Goal: Task Accomplishment & Management: Use online tool/utility

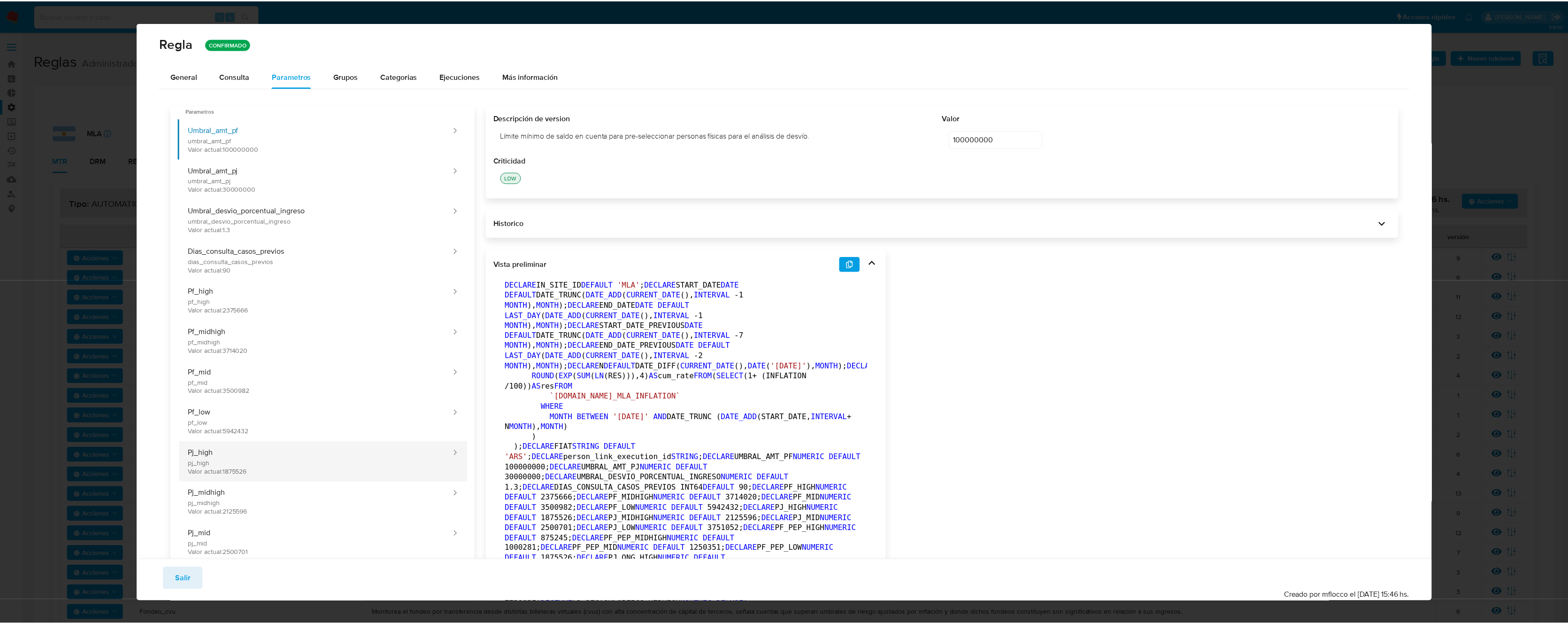
scroll to position [203, 0]
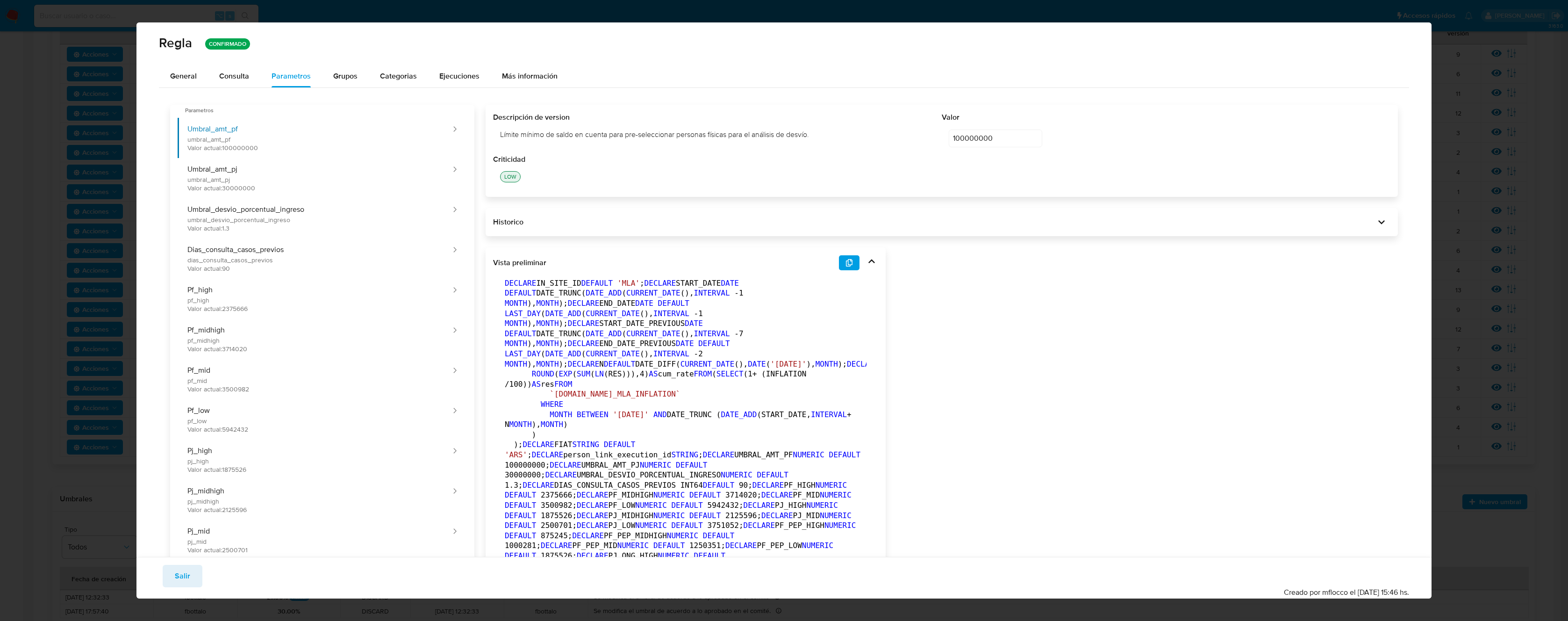
click at [180, 585] on span "Salir" at bounding box center [182, 576] width 15 height 21
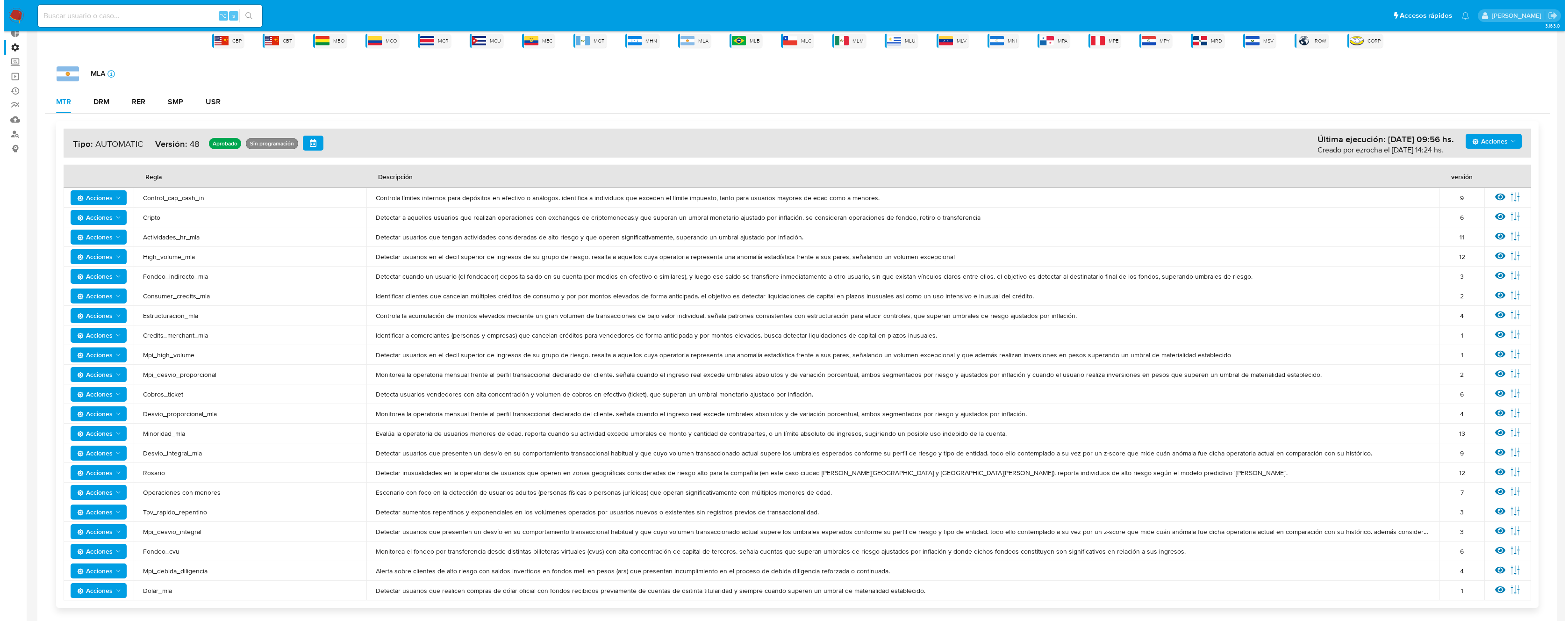
scroll to position [0, 0]
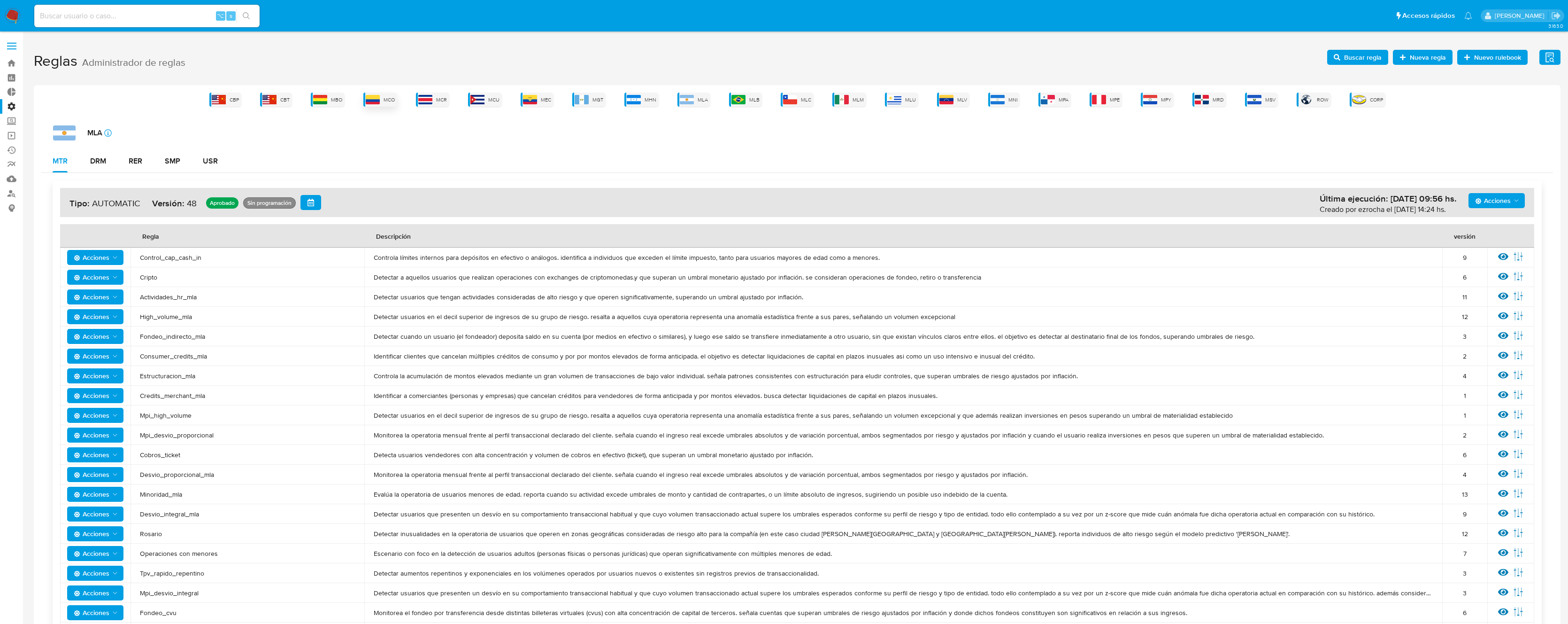
click at [386, 100] on span "MCO" at bounding box center [389, 100] width 11 height 7
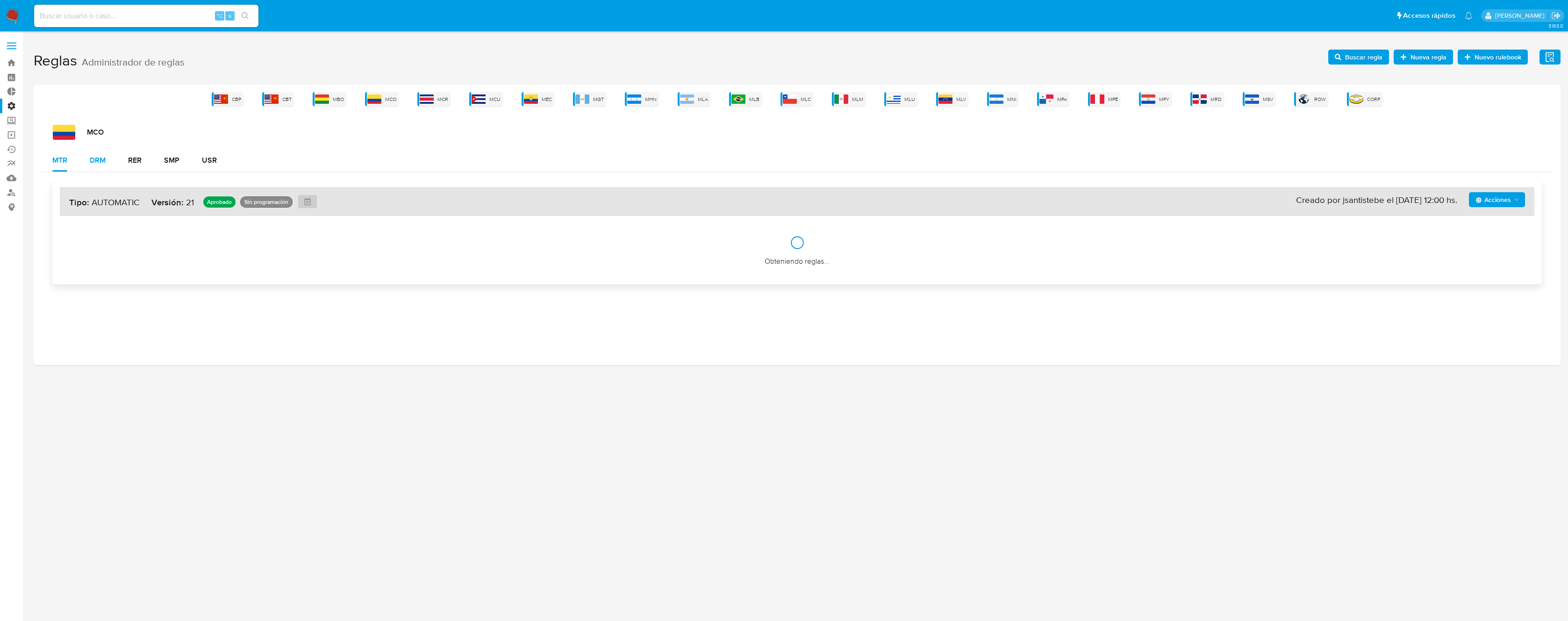
click at [108, 161] on button "DRM" at bounding box center [97, 160] width 38 height 23
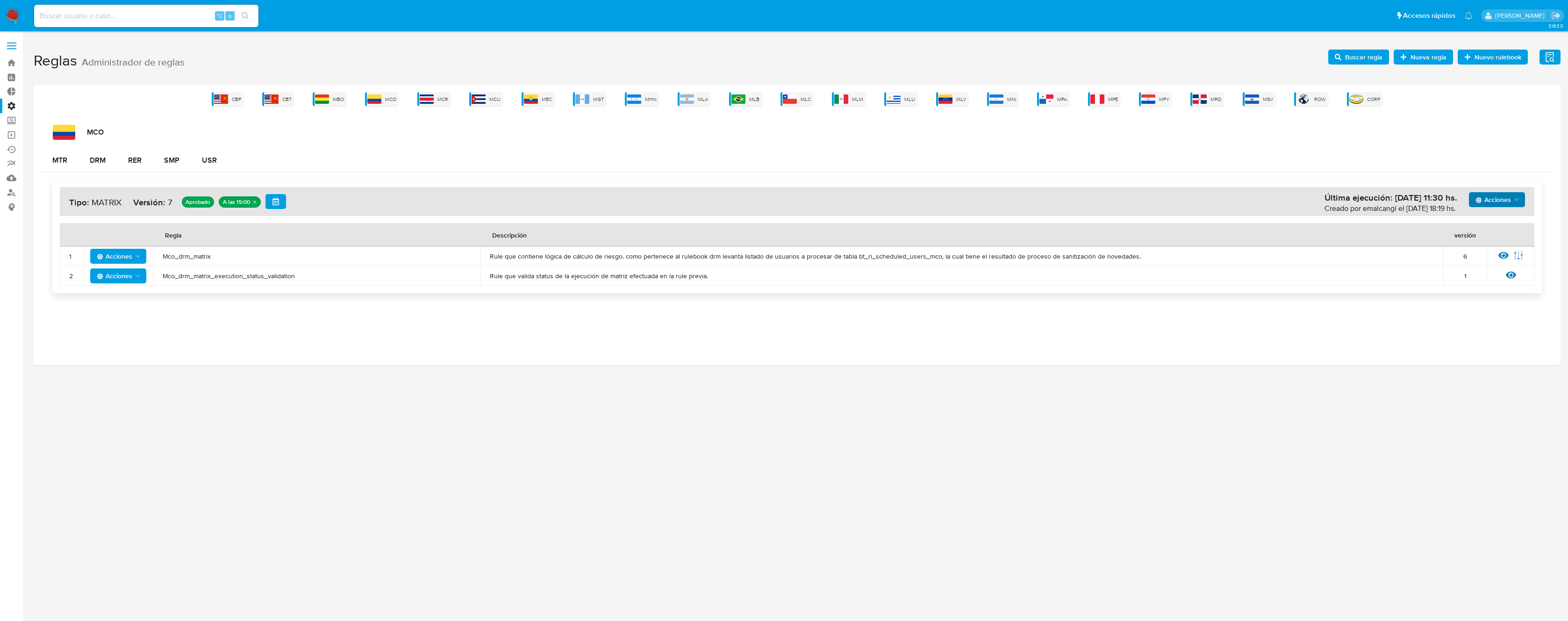
click at [1497, 196] on span "Acciones" at bounding box center [1493, 200] width 35 height 15
click at [1491, 317] on button "Ejecuciones" at bounding box center [1497, 312] width 84 height 23
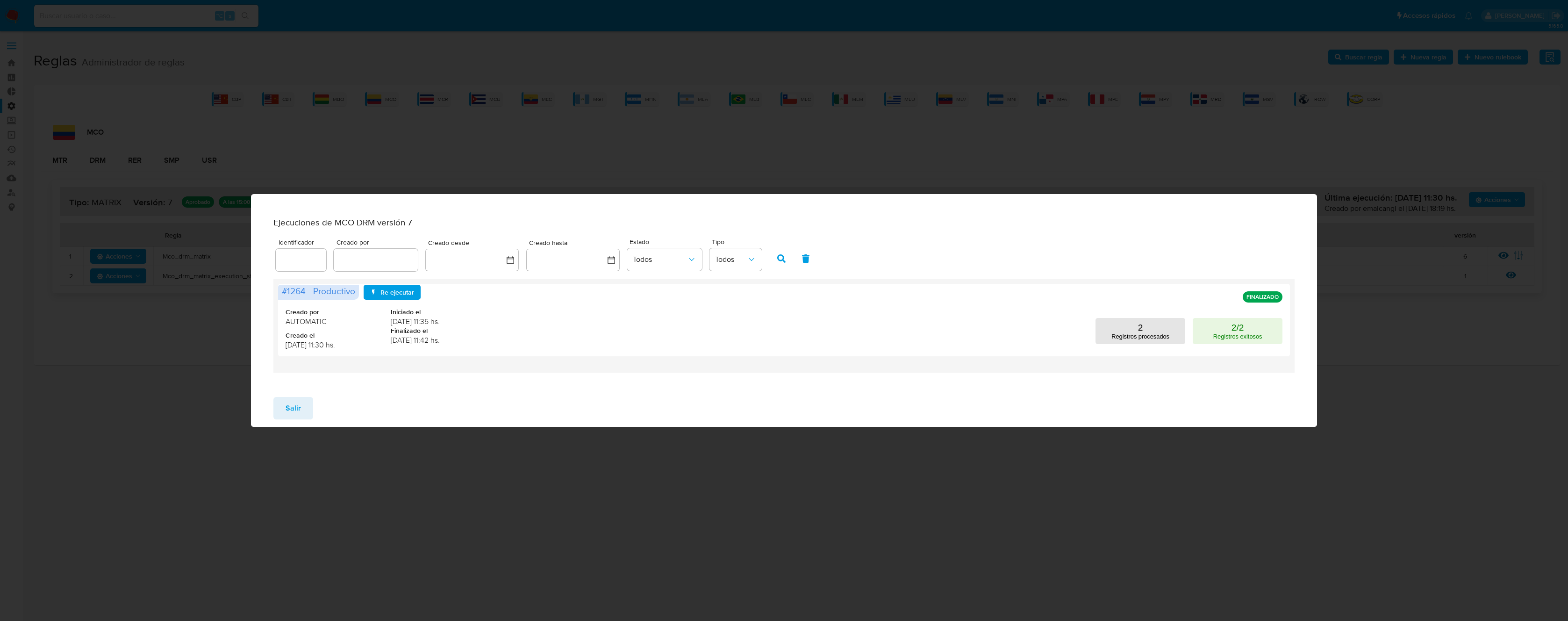
click at [681, 138] on div "Ejecuciones de MCO DRM versión 7 Identificador Creado por Creado desde Creado h…" at bounding box center [784, 310] width 1568 height 621
click at [290, 410] on span "Salir" at bounding box center [293, 408] width 15 height 21
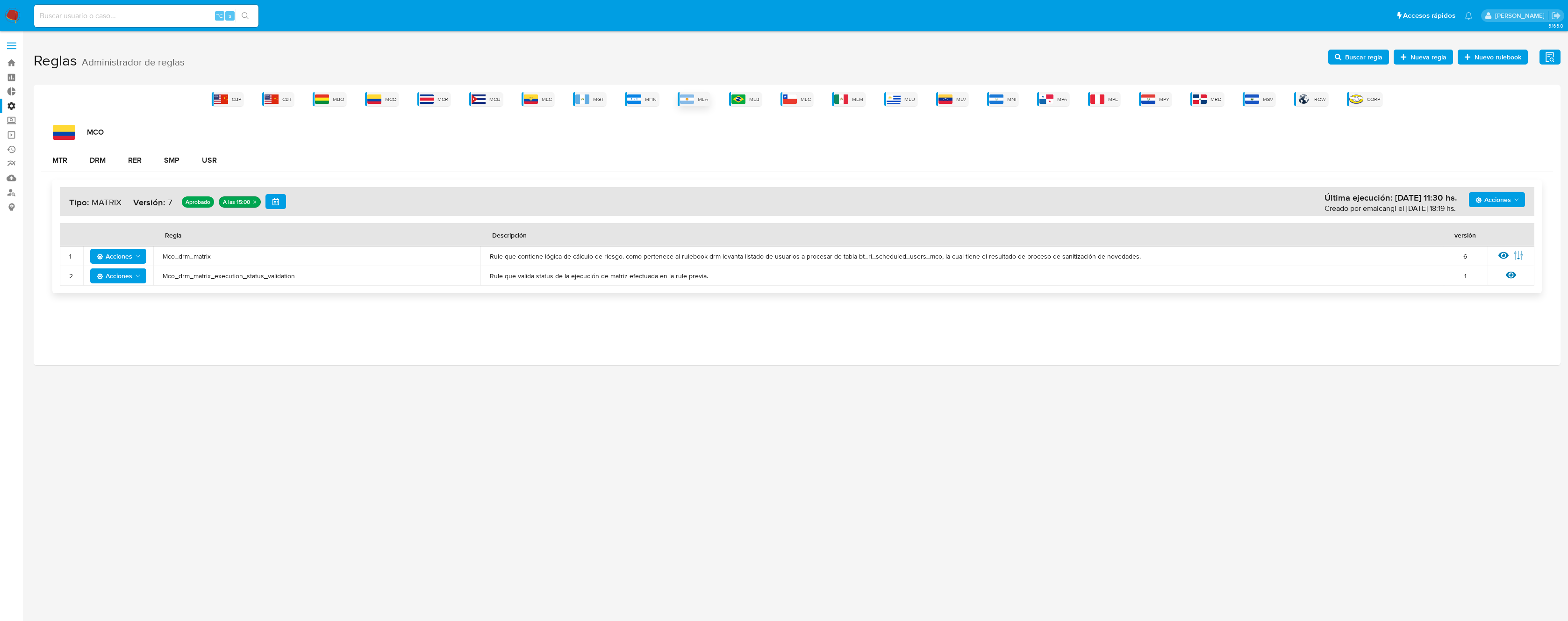
click at [691, 97] on img at bounding box center [687, 99] width 14 height 9
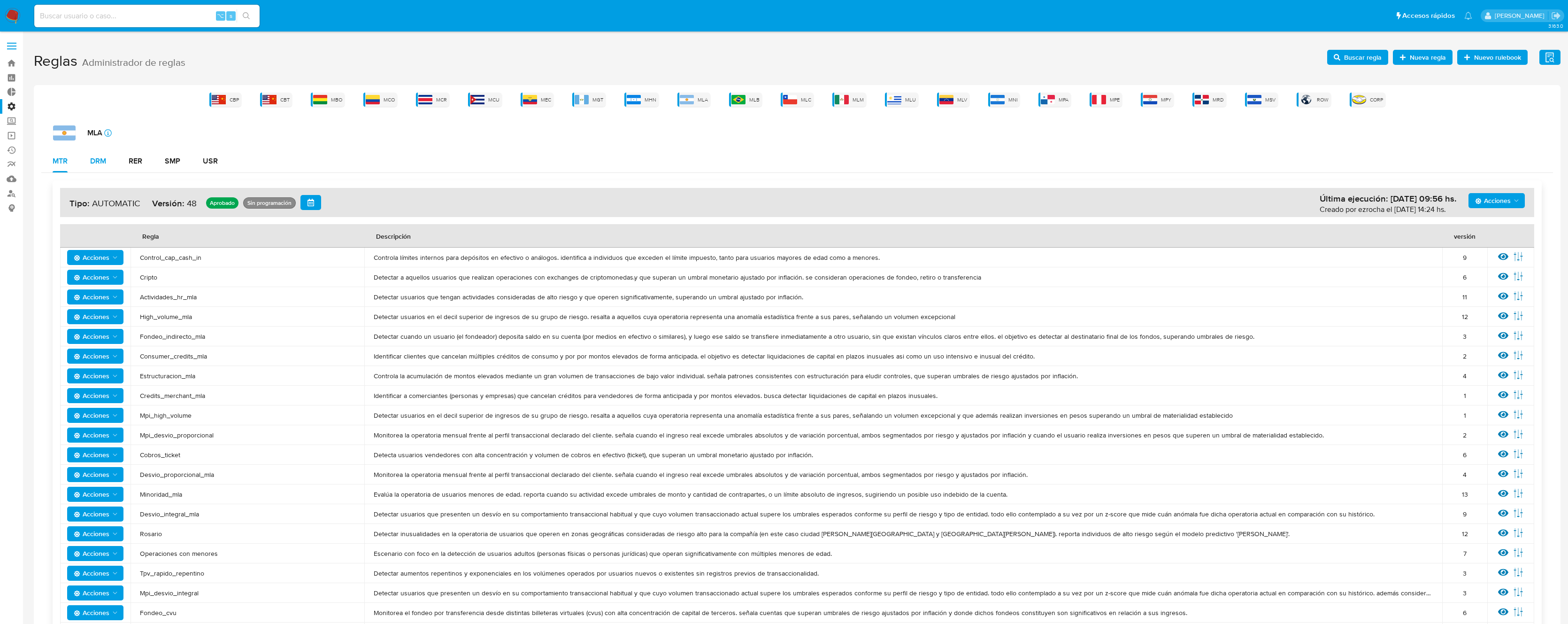
click at [108, 160] on button "DRM" at bounding box center [98, 161] width 39 height 23
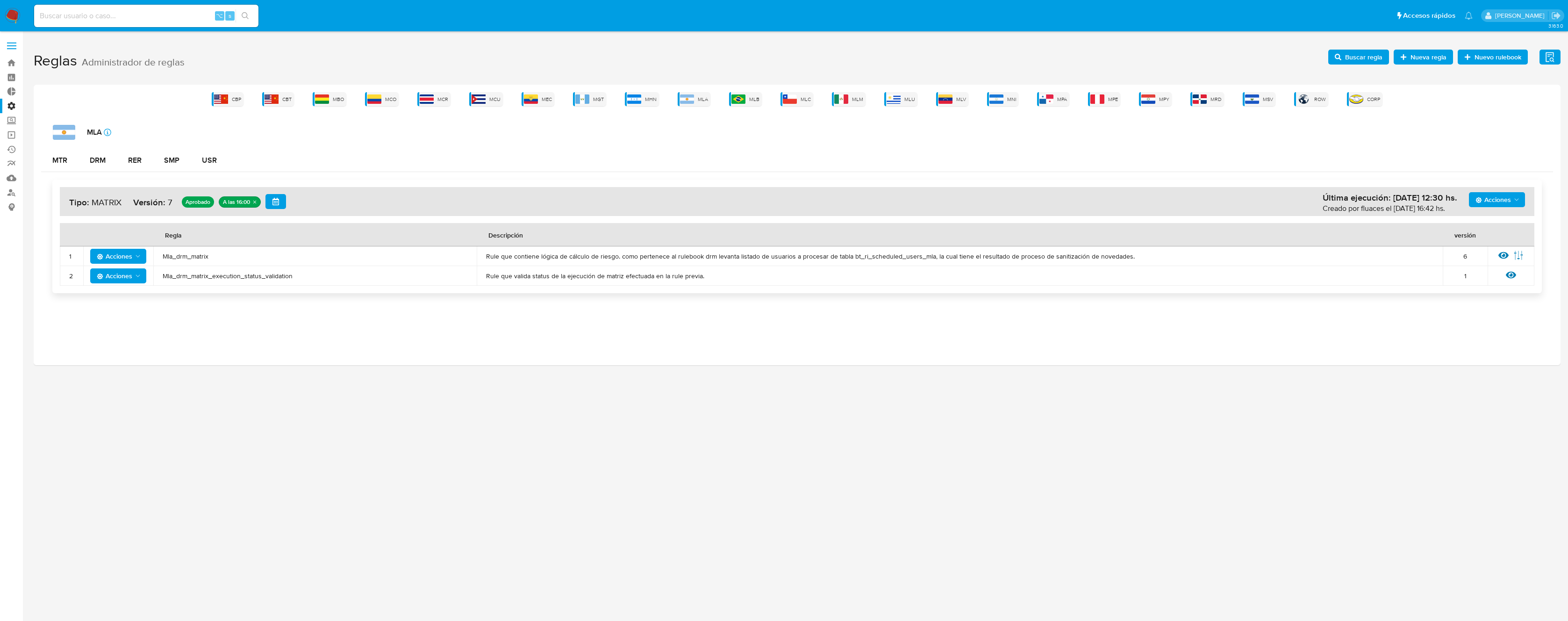
click at [1502, 254] on icon at bounding box center [1503, 255] width 10 height 10
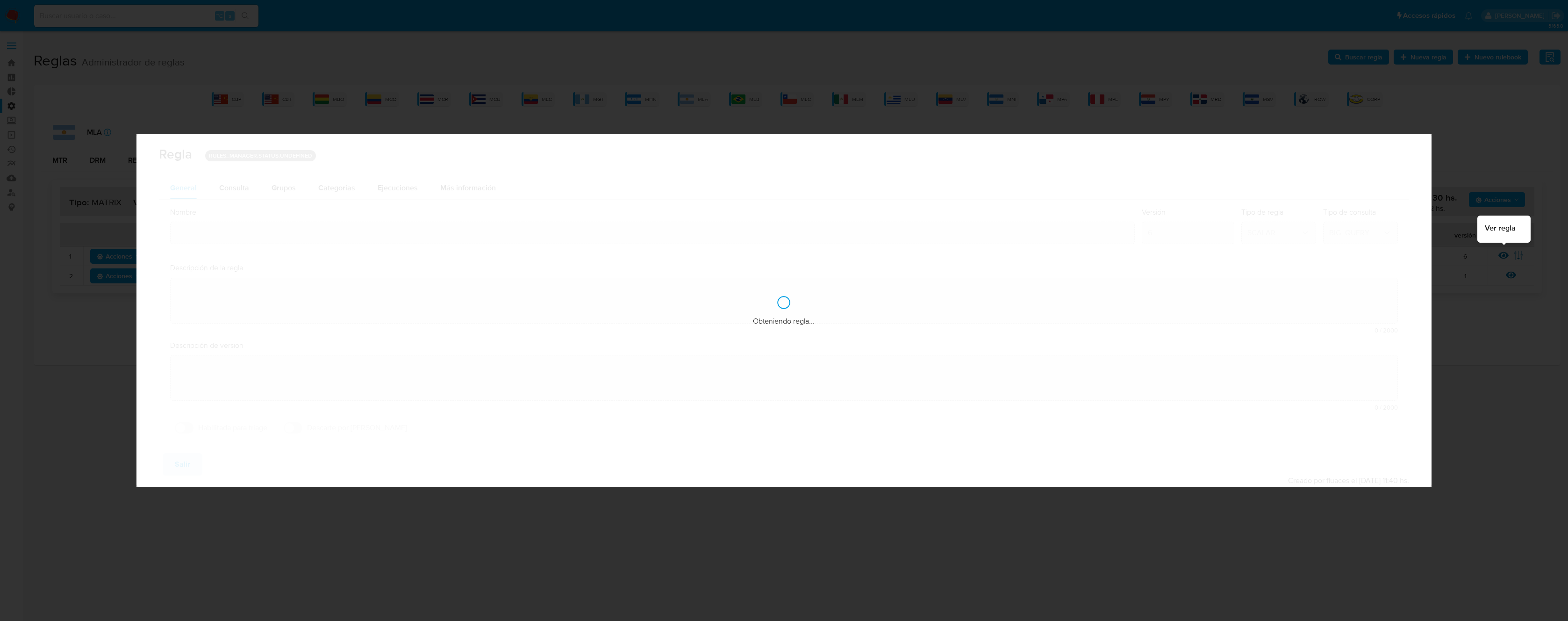
type input "Mla_drm_matrix"
type textarea "Rule que contiene lógica de cálculo de riesgo. como pertenece al rulebook drm l…"
type textarea "Ppld-6102 - modificación de queries para exceptuar payments de movimientos de p…"
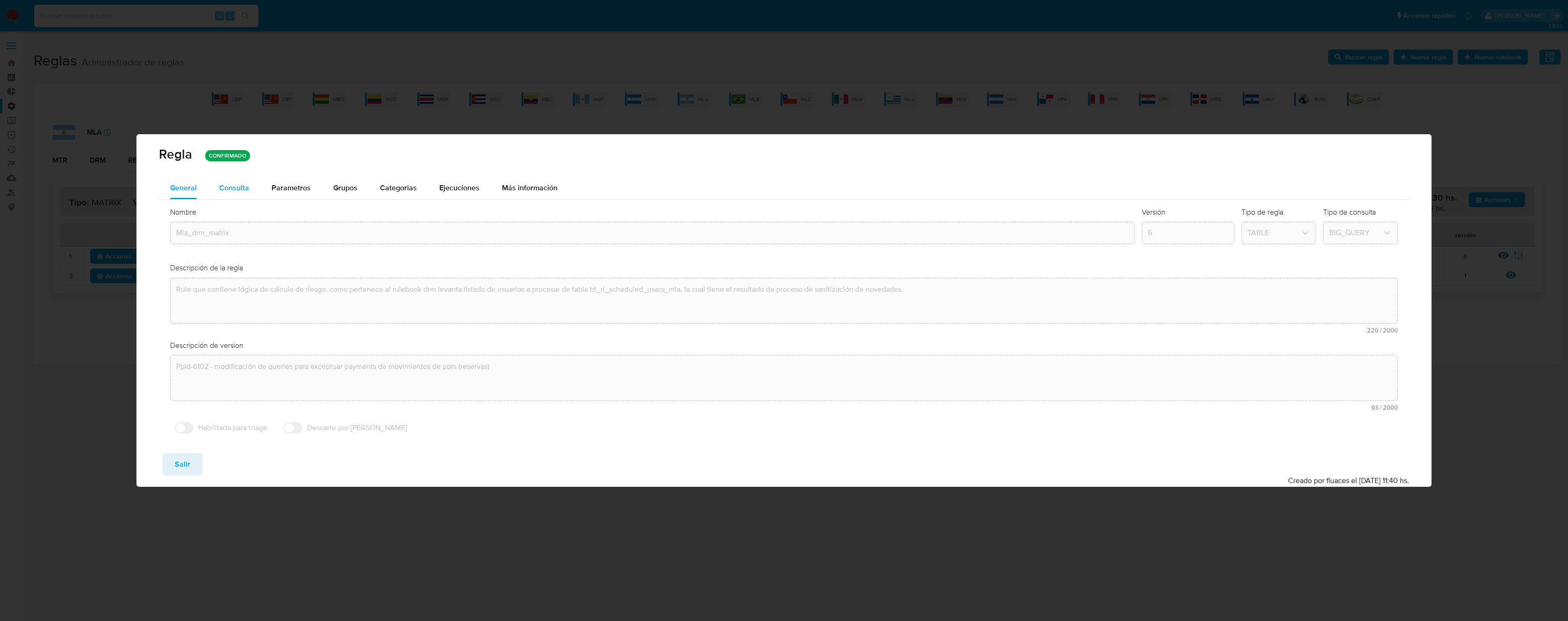
click at [249, 187] on button "Consulta" at bounding box center [234, 188] width 52 height 23
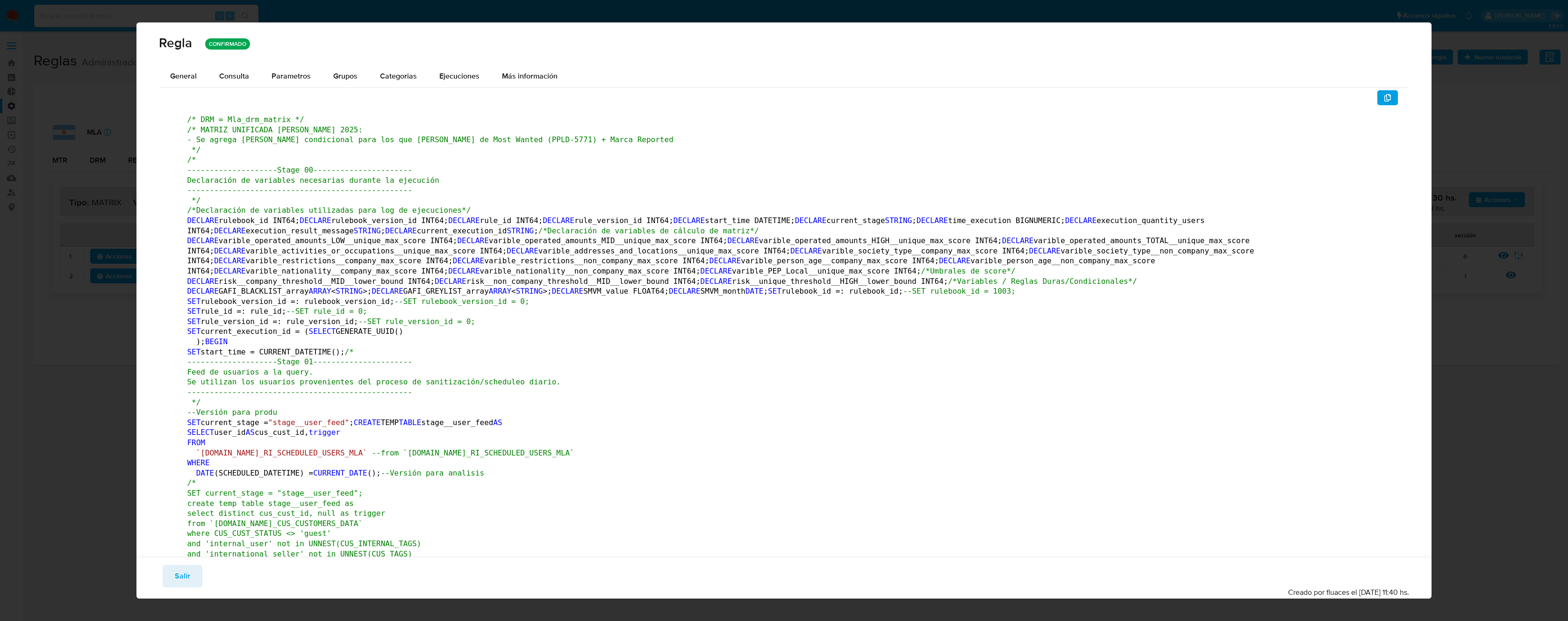
drag, startPoint x: 1379, startPoint y: 97, endPoint x: 1526, endPoint y: 156, distance: 158.4
click at [1384, 97] on icon "button" at bounding box center [1387, 97] width 7 height 7
click at [173, 575] on button "Salir" at bounding box center [182, 576] width 40 height 23
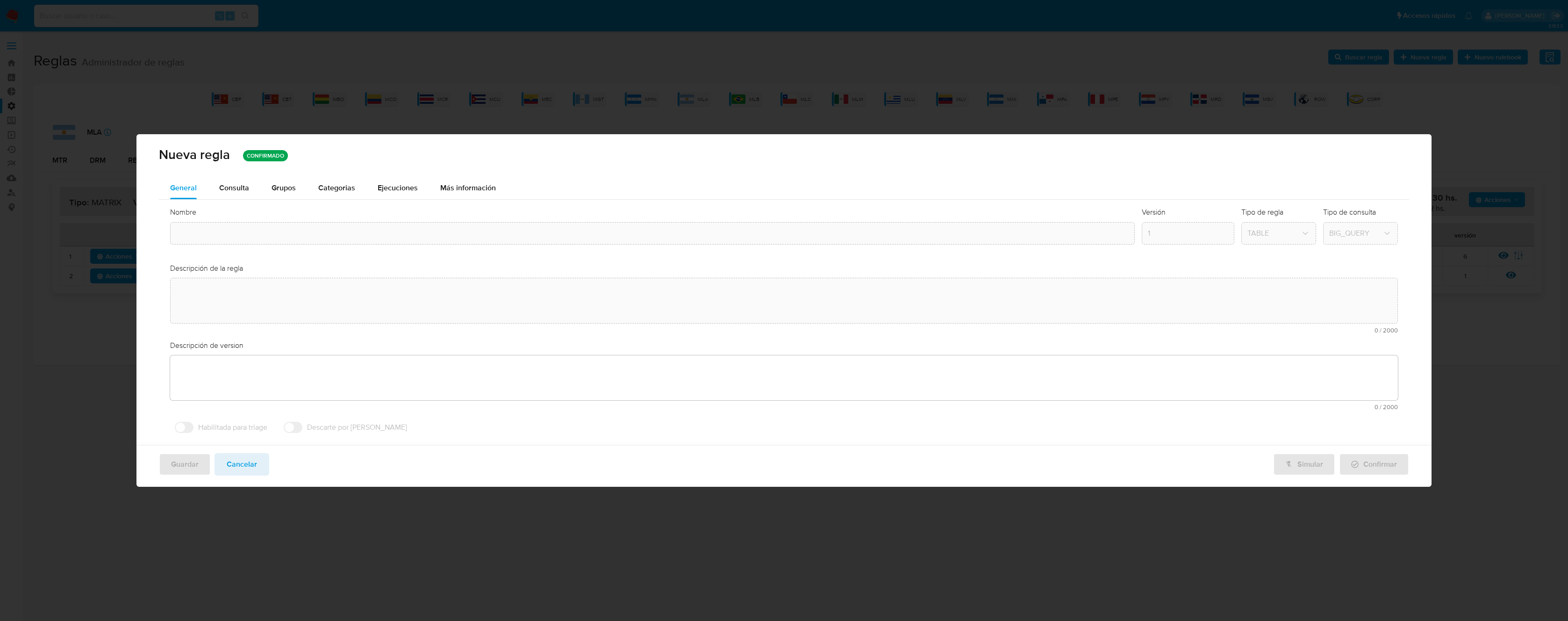
type input "Mla_drm_matrix"
type textarea "Rule que contiene lógica de cálculo de riesgo. como pertenece al rulebook drm l…"
type textarea "Ppld-6102 - modificación de queries para exceptuar payments de movimientos de p…"
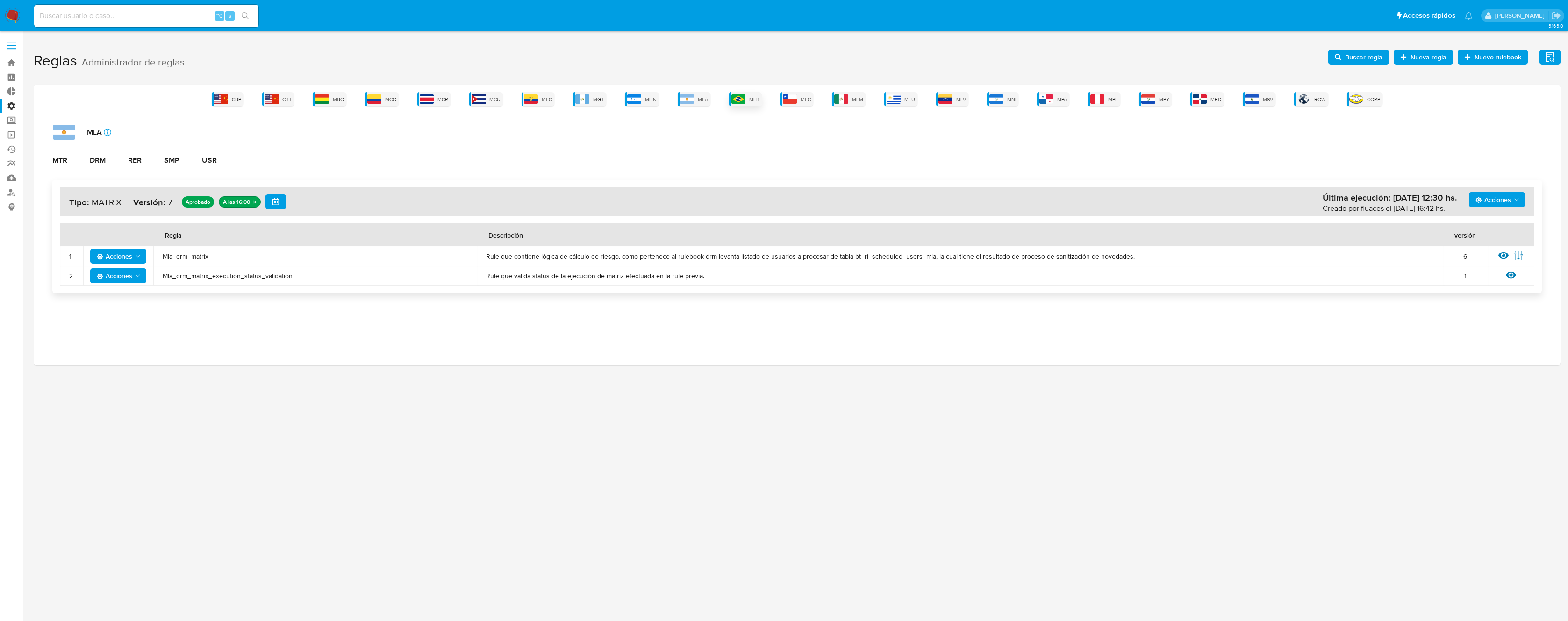
click at [756, 100] on span "MLB" at bounding box center [754, 99] width 10 height 7
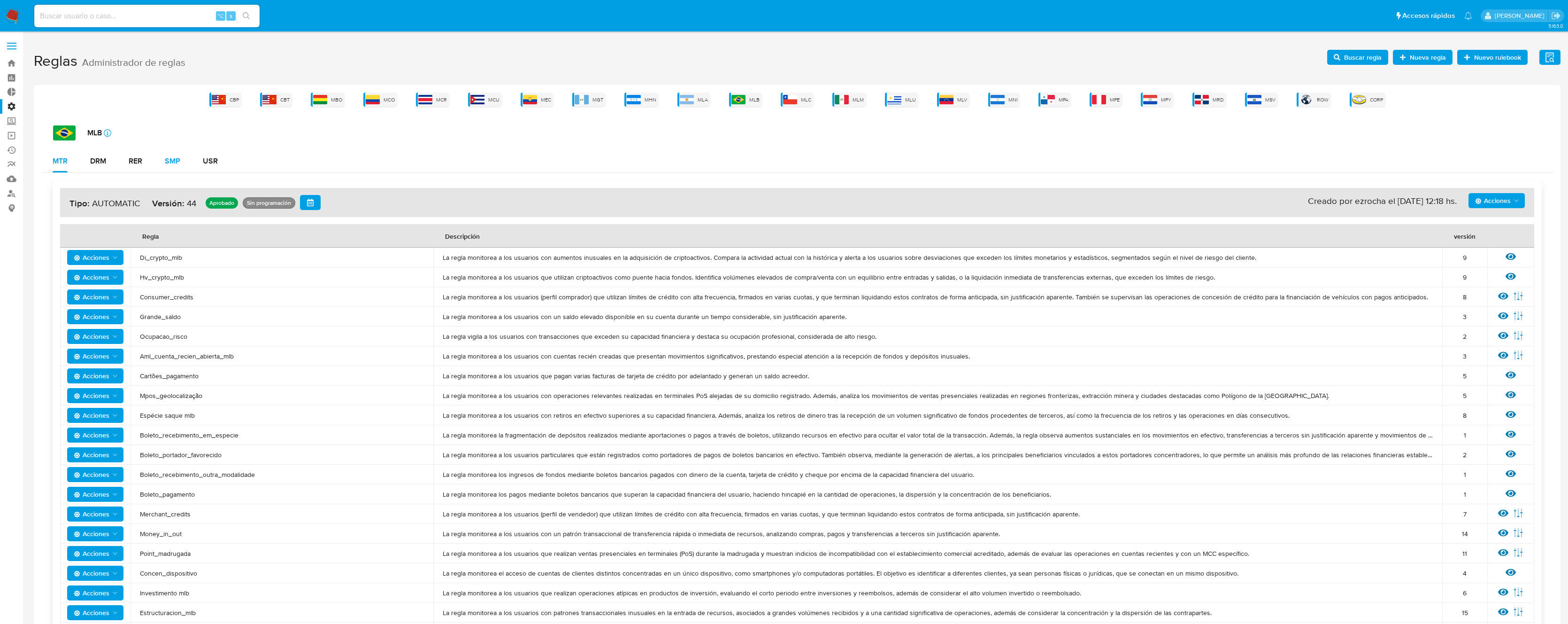
click at [176, 162] on div "SMP" at bounding box center [172, 161] width 15 height 7
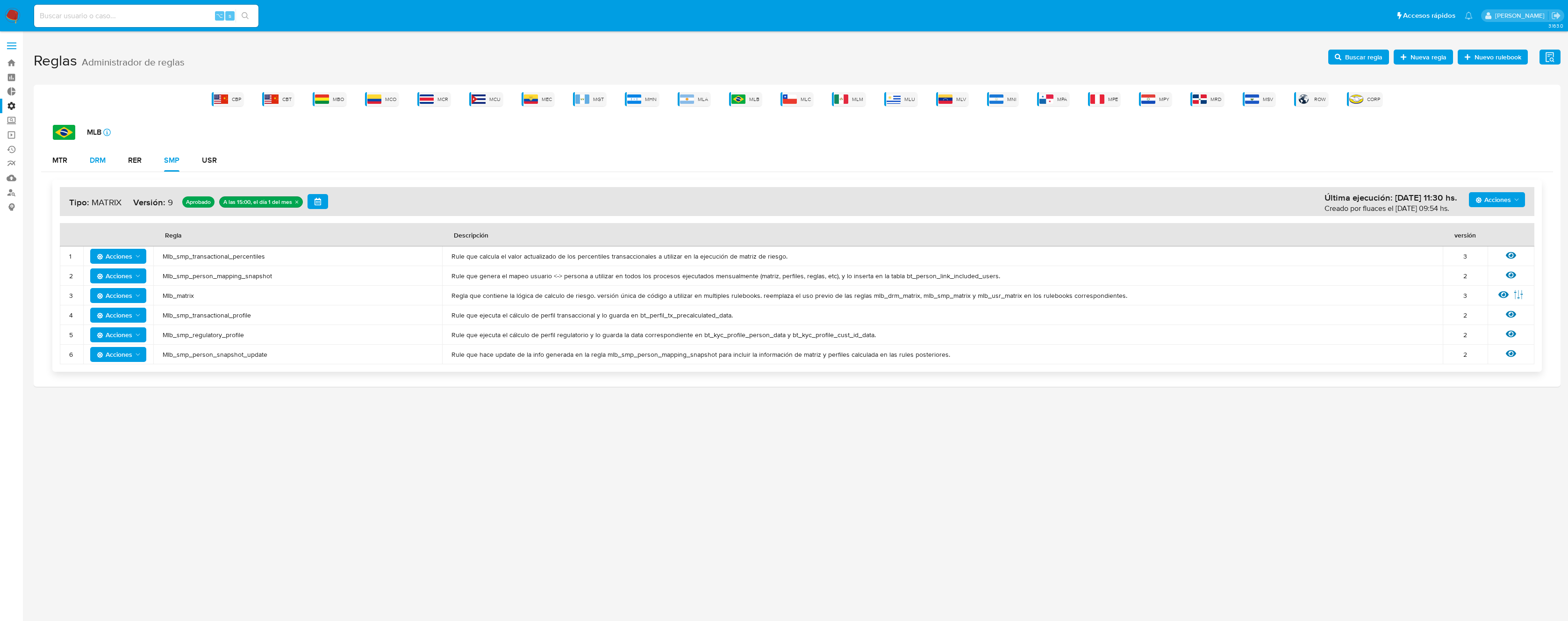
click at [94, 162] on div "DRM" at bounding box center [97, 160] width 16 height 7
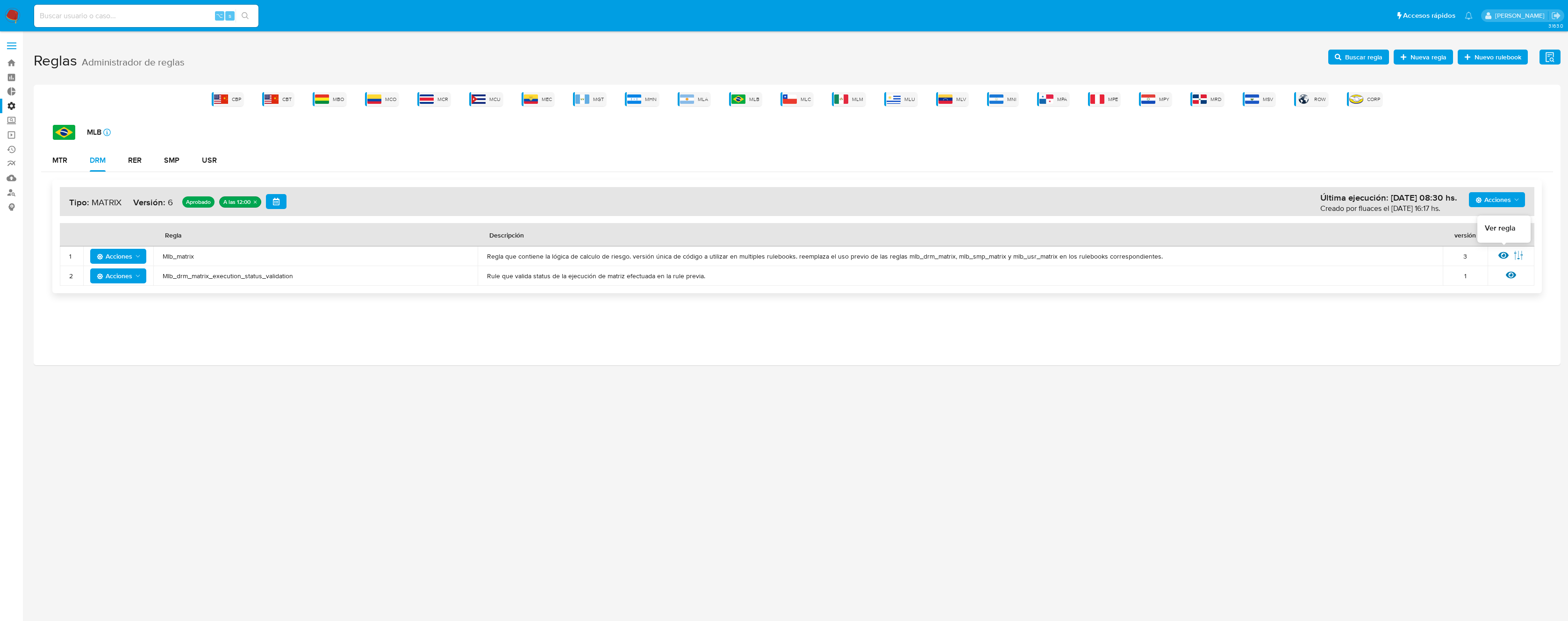
click at [1503, 256] on icon at bounding box center [1503, 256] width 10 height 7
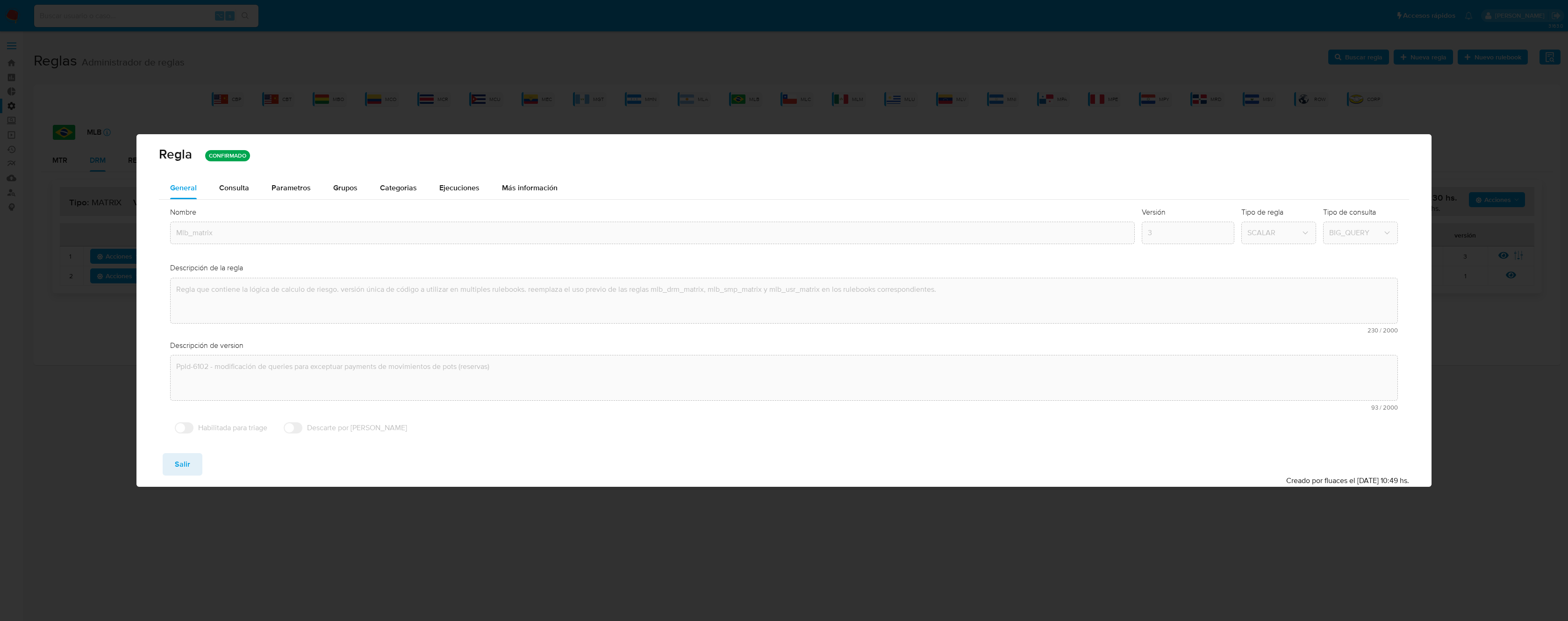
click at [240, 187] on div "Consulta" at bounding box center [234, 188] width 30 height 7
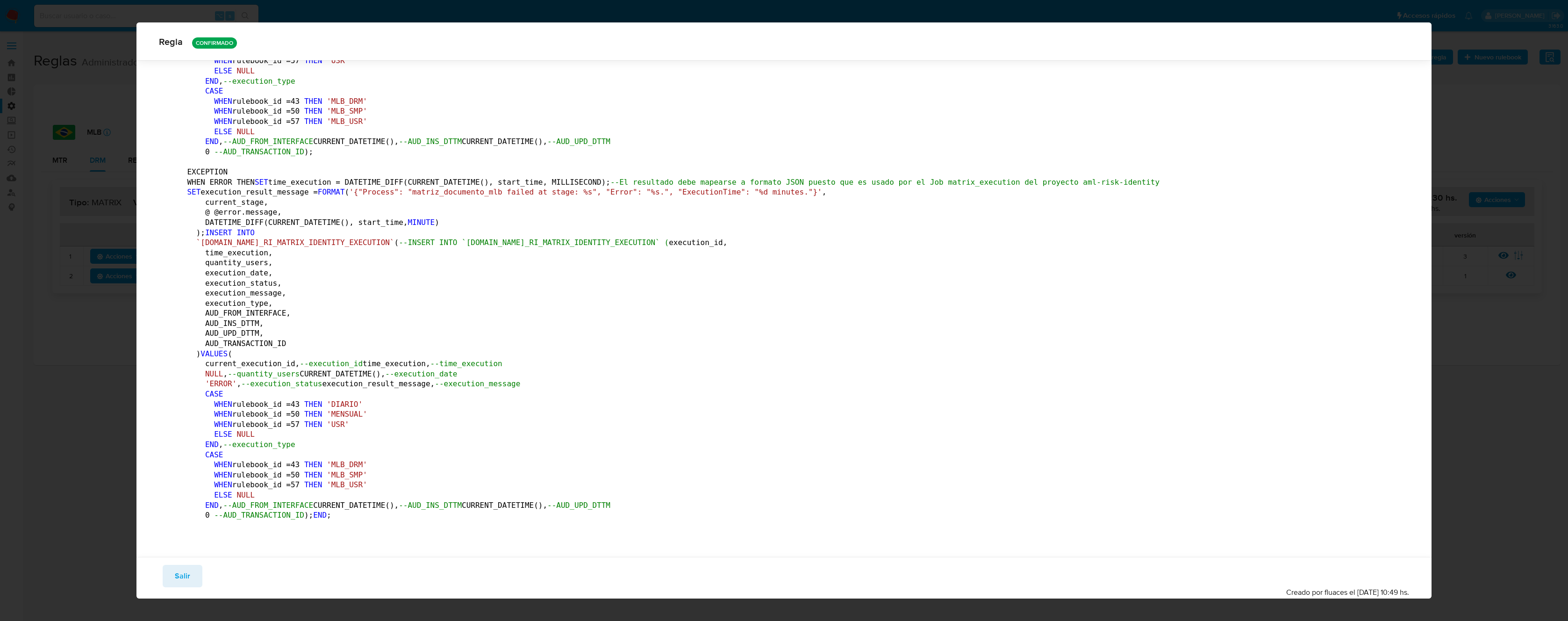
scroll to position [319542, 0]
click at [190, 578] on button "Salir" at bounding box center [182, 576] width 40 height 23
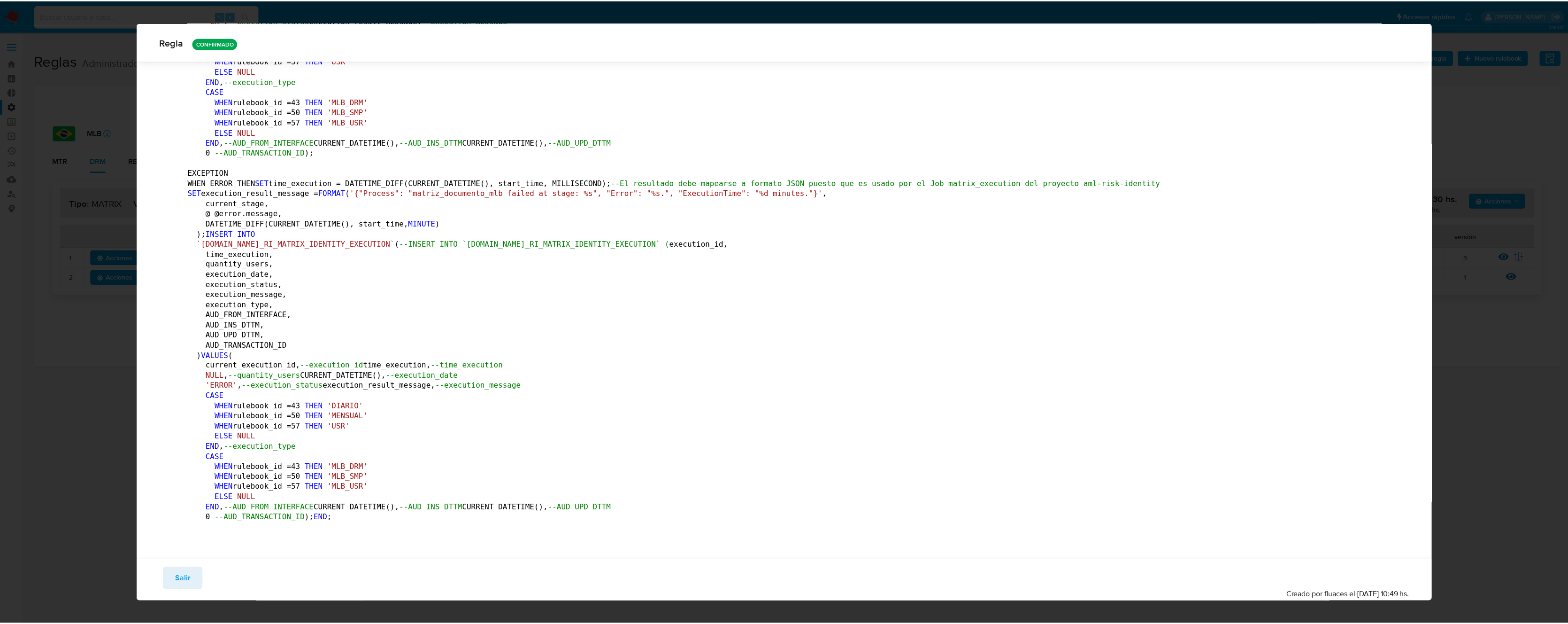
scroll to position [0, 0]
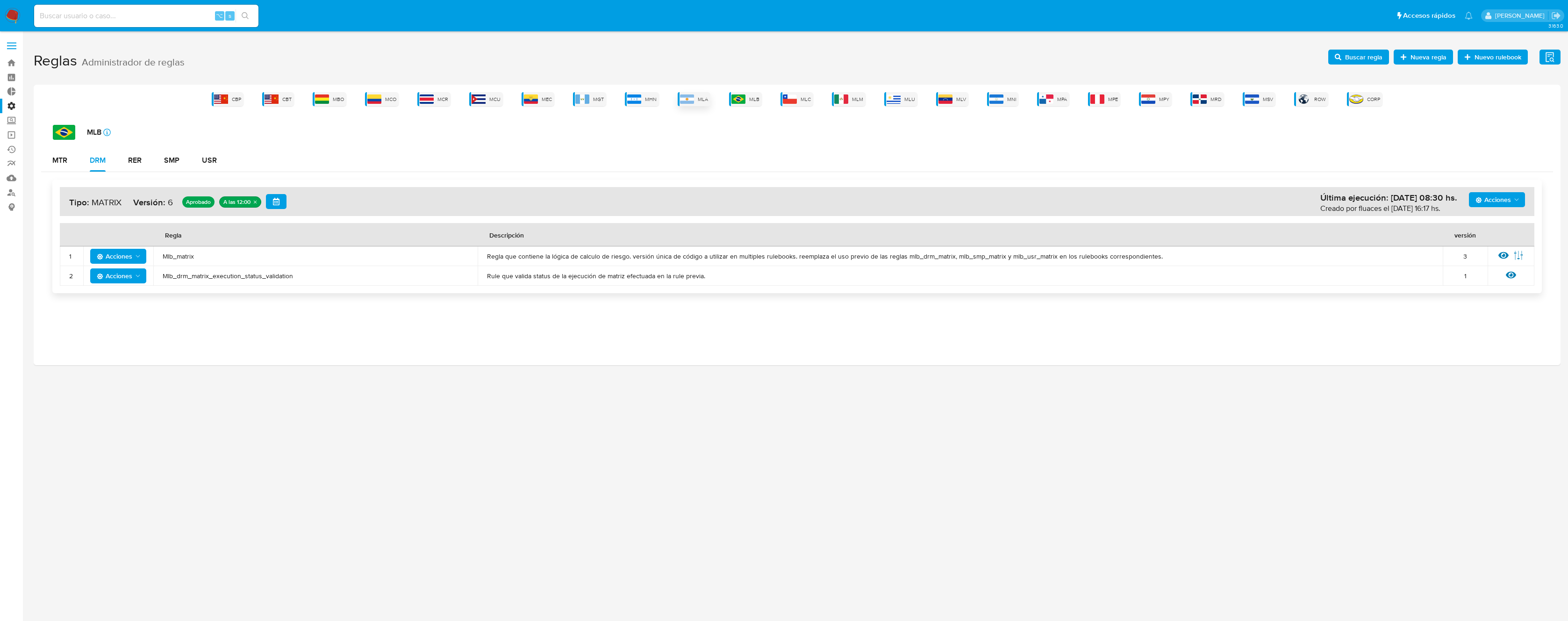
click at [691, 94] on img at bounding box center [687, 99] width 14 height 9
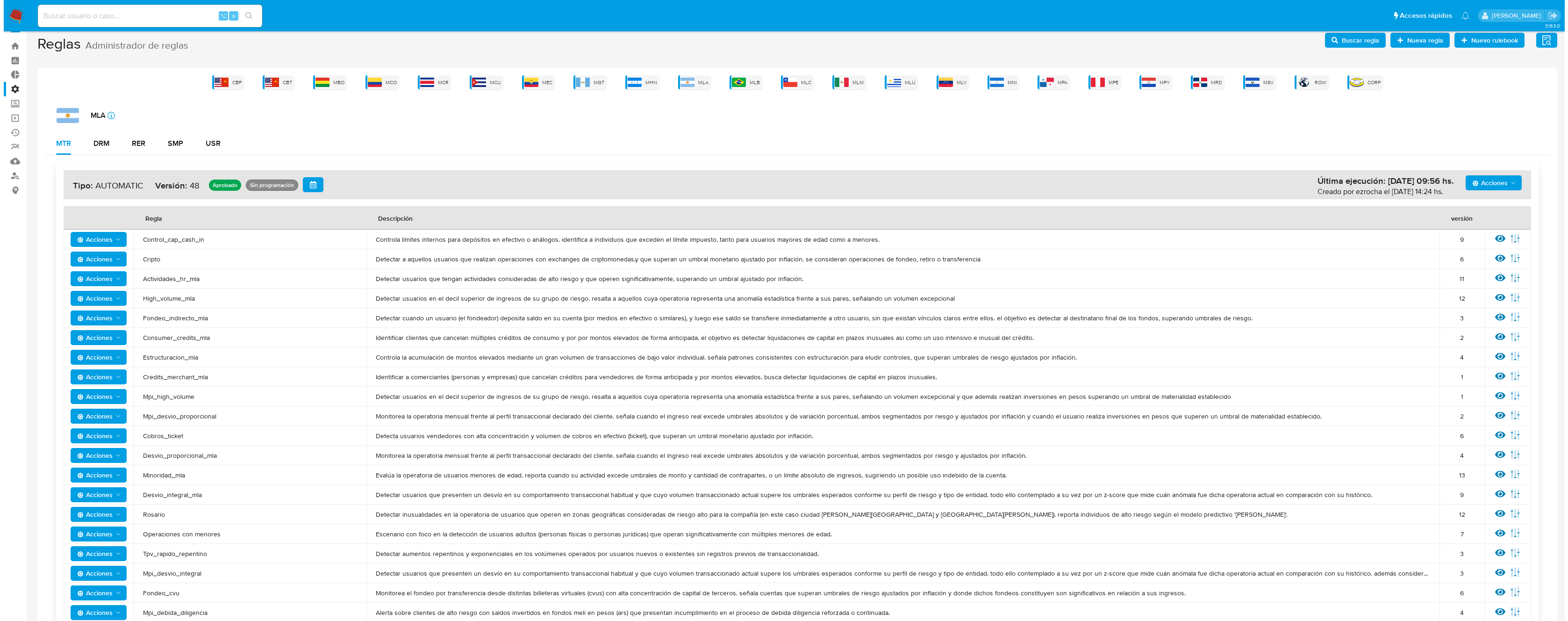
scroll to position [17, 0]
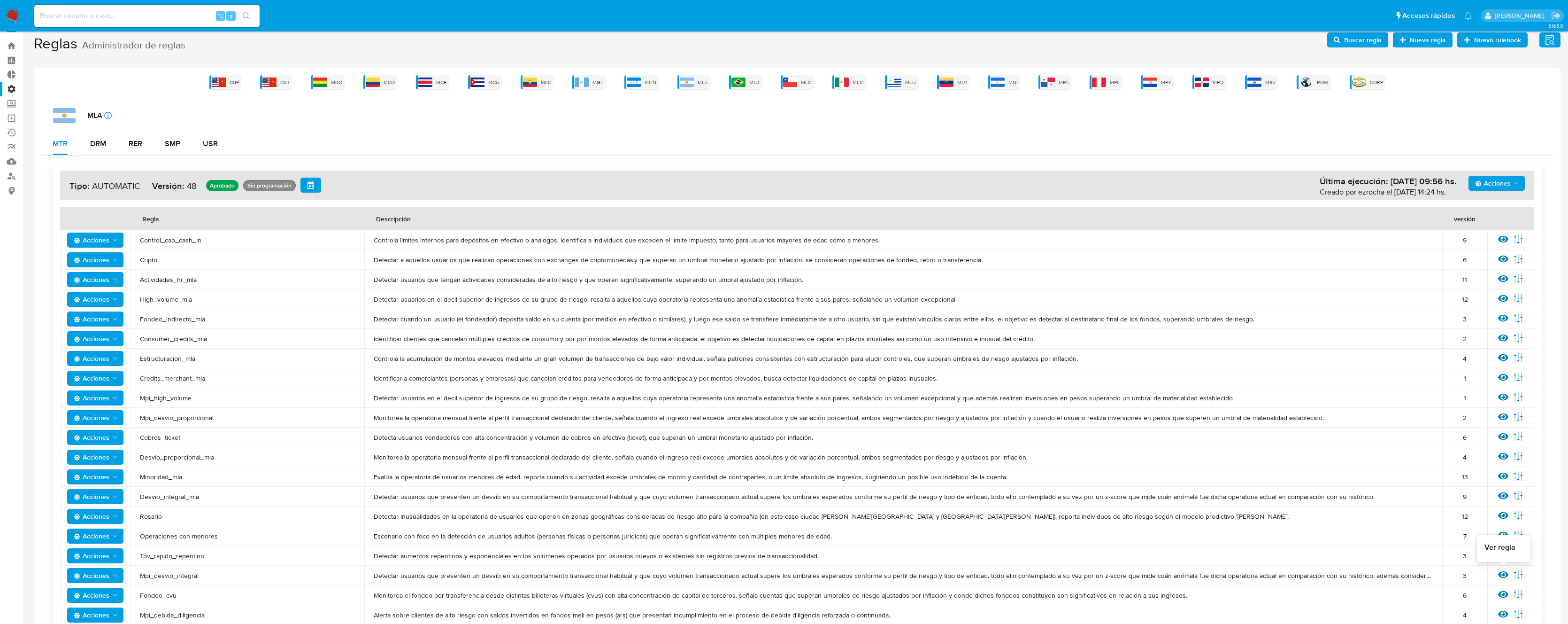
click at [1504, 576] on icon at bounding box center [1503, 575] width 10 height 7
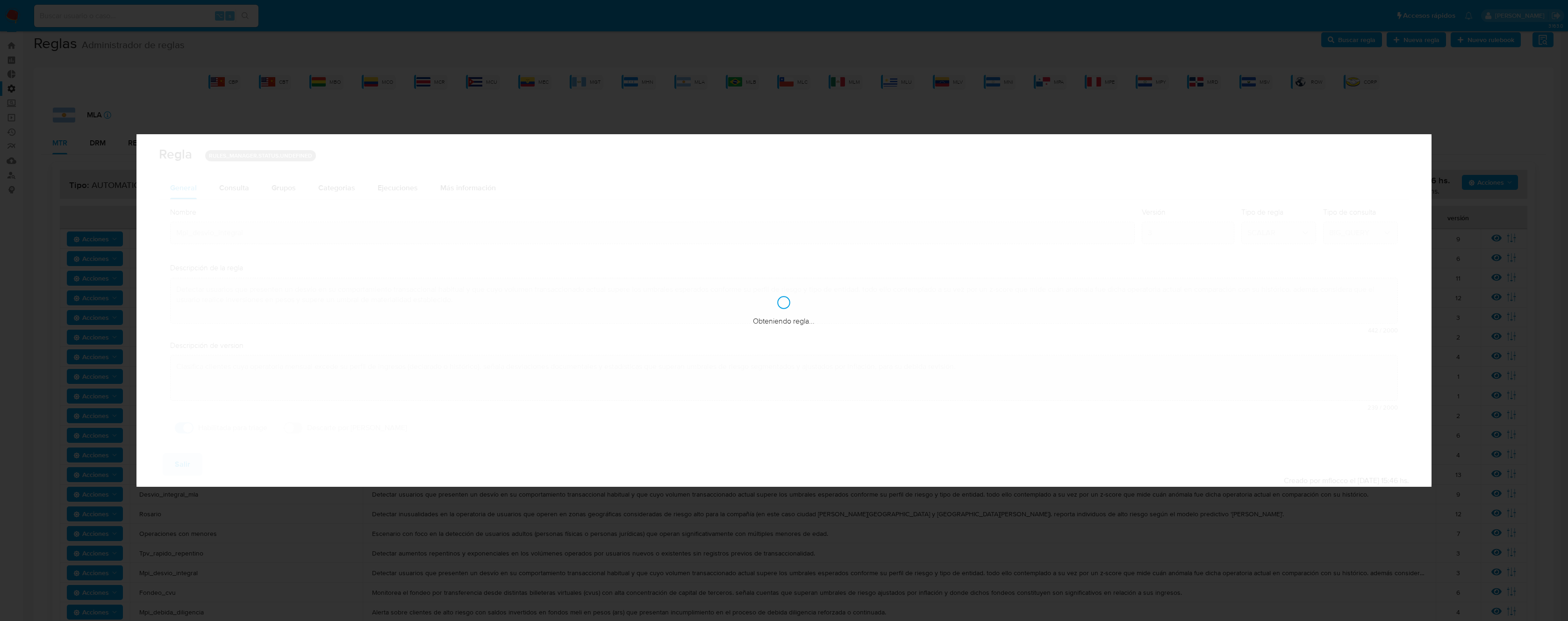
checkbox input "true"
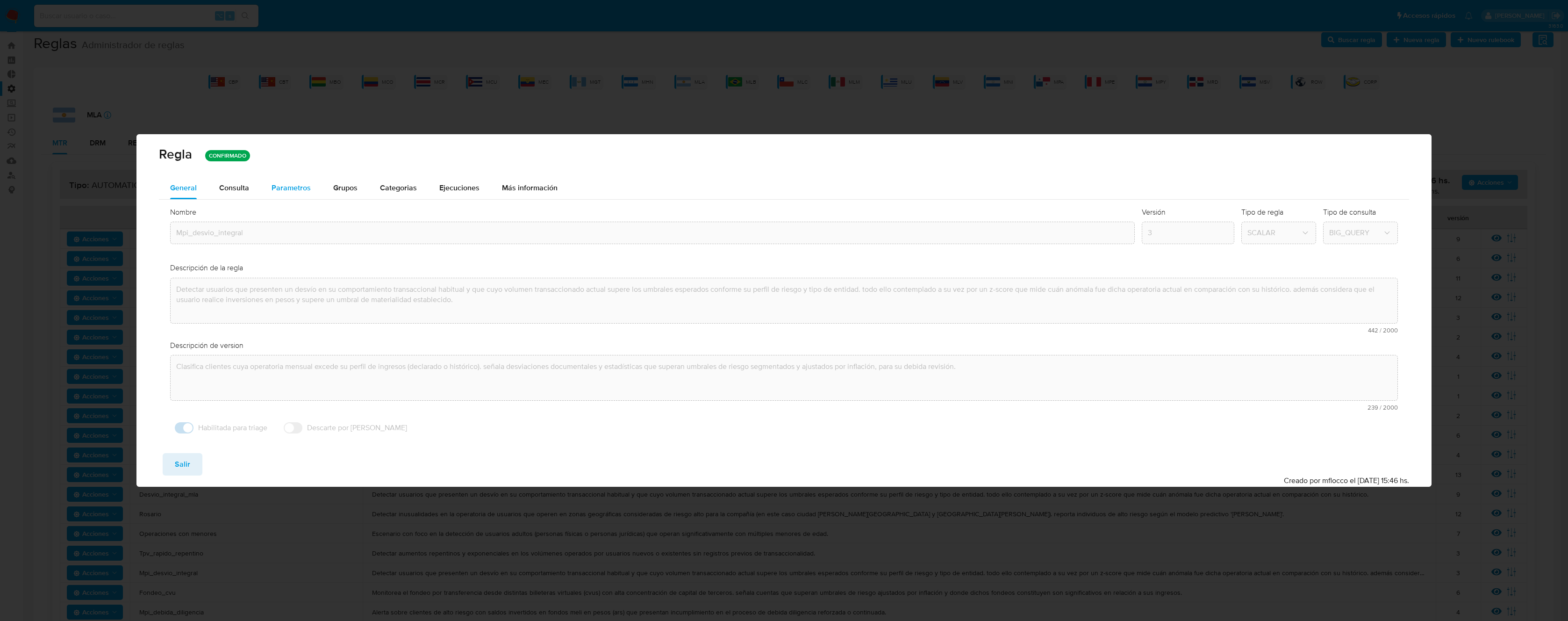
click at [277, 193] on div "Parametros" at bounding box center [291, 188] width 39 height 23
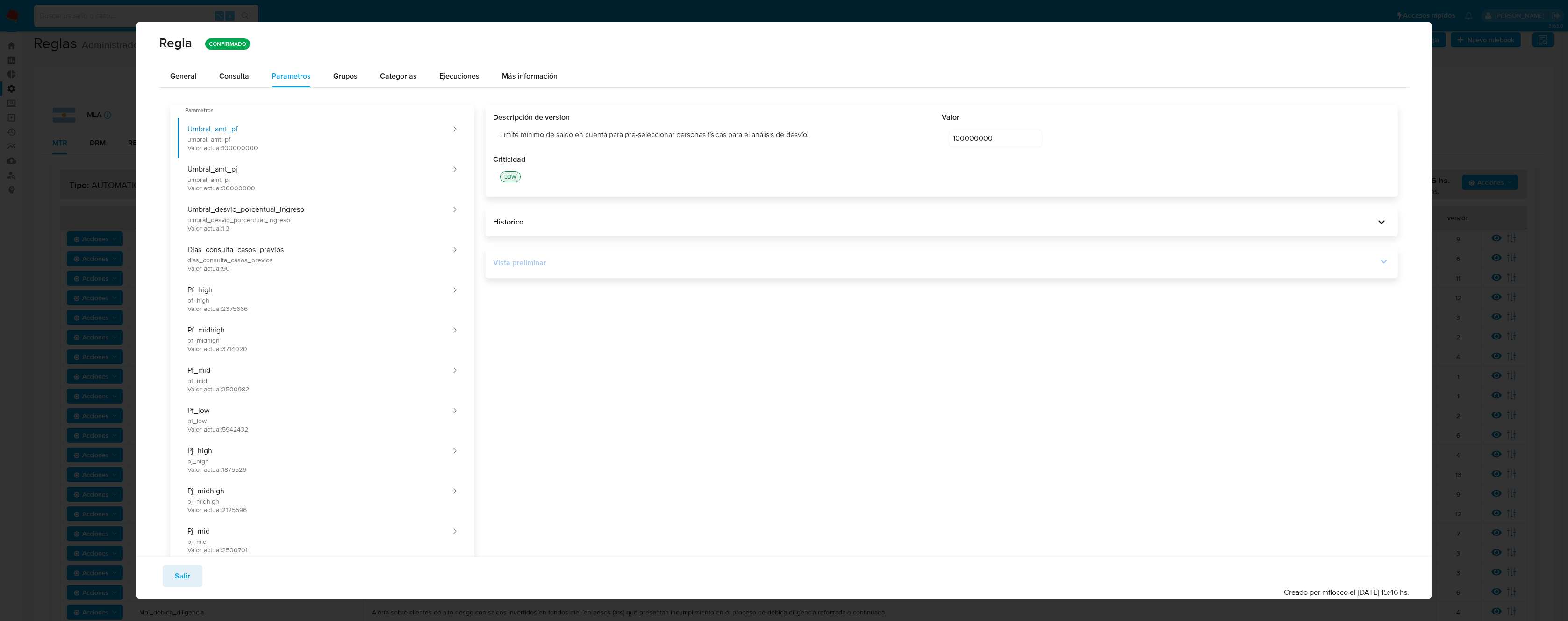
click at [1381, 261] on icon at bounding box center [1384, 261] width 7 height 4
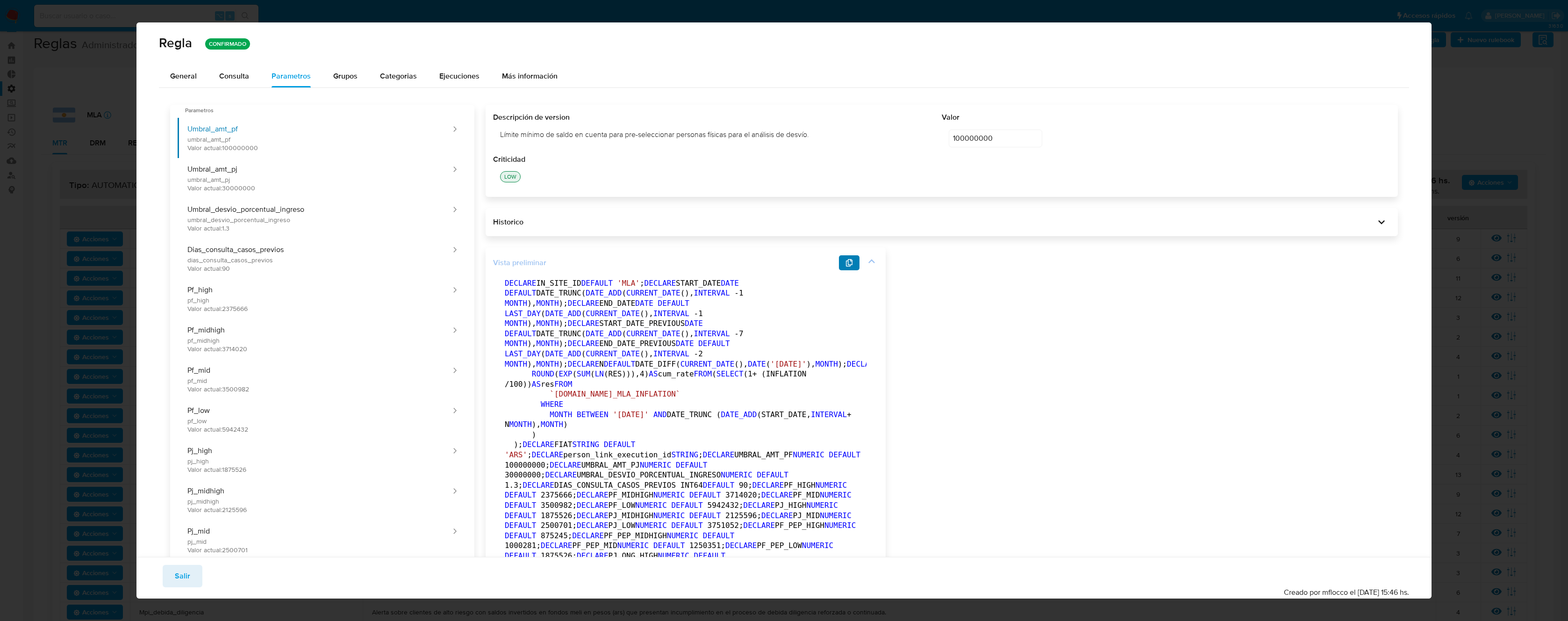
click at [855, 261] on button "button" at bounding box center [849, 262] width 21 height 15
